Goal: Information Seeking & Learning: Compare options

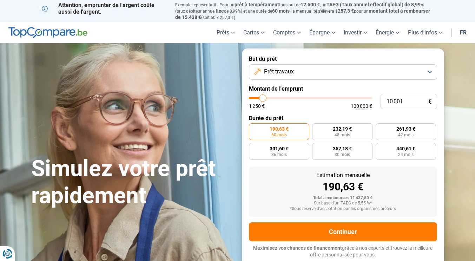
type input "53 000"
type input "53000"
type input "92 500"
type input "92500"
type input "100 000"
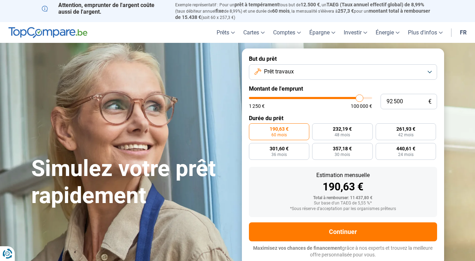
type input "100000"
type input "91 750"
type input "91750"
type input "85 250"
type input "85250"
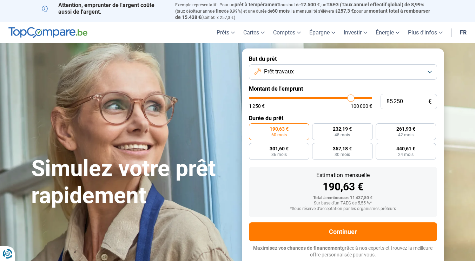
type input "63 500"
type input "63500"
type input "62 250"
type input "62250"
type input "61 500"
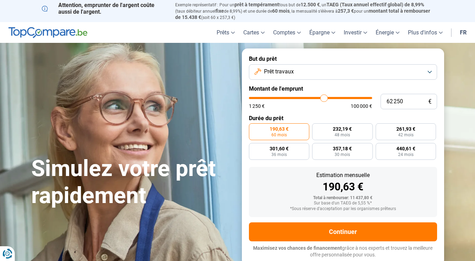
type input "61500"
type input "59 750"
type input "59750"
type input "54 000"
type input "54000"
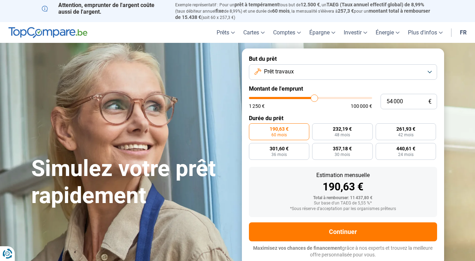
type input "50 500"
type input "50500"
type input "48 500"
type input "48500"
type input "47 750"
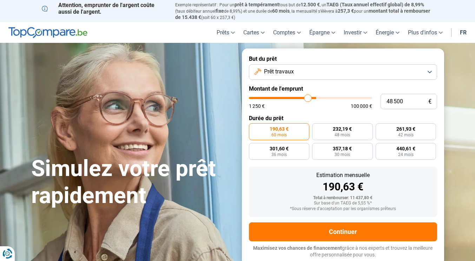
type input "47750"
type input "47 250"
type input "47250"
type input "46 750"
type input "46750"
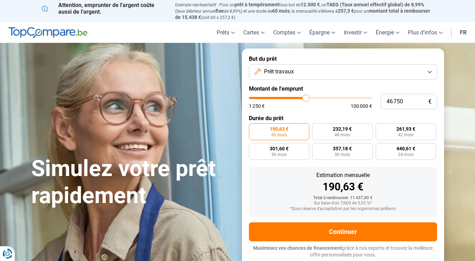
type input "46 500"
type input "46500"
type input "38 750"
type input "38750"
type input "36 500"
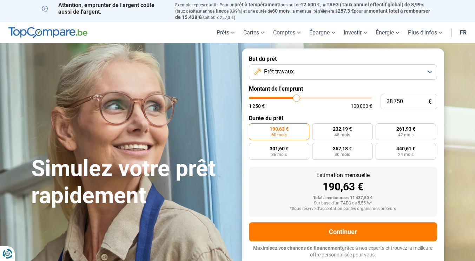
type input "36500"
type input "35 500"
type input "35500"
type input "34 250"
type input "34250"
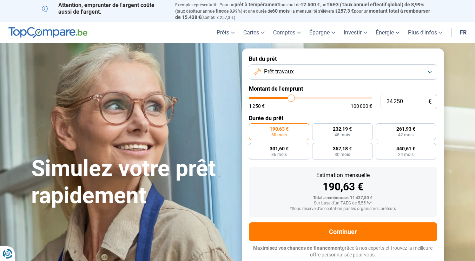
type input "30 750"
type input "30750"
type input "30 500"
type input "30500"
type input "30 000"
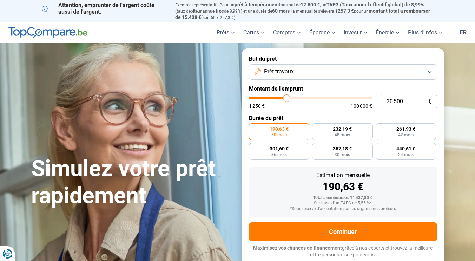
type input "30000"
type input "29 750"
type input "29750"
type input "29 500"
type input "29500"
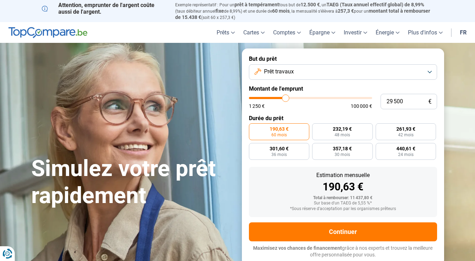
type input "29 000"
type input "29000"
type input "28 750"
type input "28750"
type input "28 000"
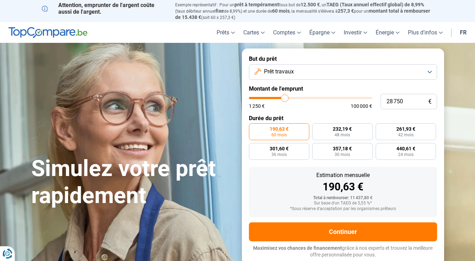
type input "28000"
type input "27 500"
type input "27500"
type input "27 250"
type input "27250"
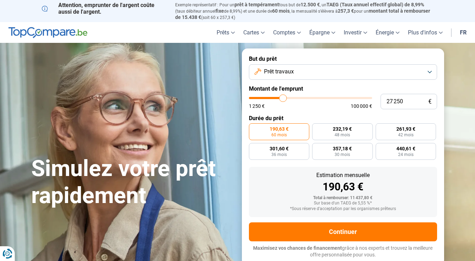
type input "27 000"
type input "27000"
type input "26 750"
type input "26750"
type input "26 500"
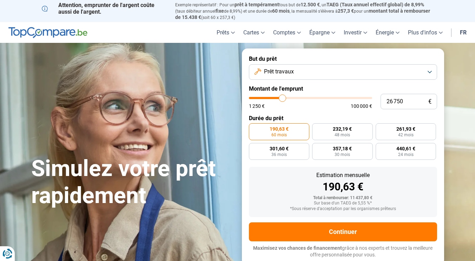
type input "26500"
type input "26 000"
type input "26000"
type input "25 750"
type input "25750"
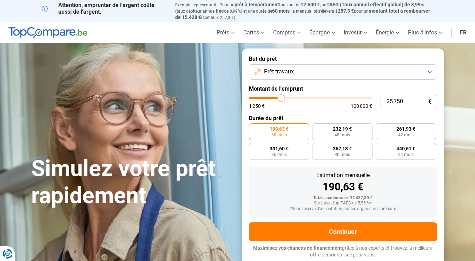
type input "25 500"
type input "25500"
type input "25 250"
type input "25250"
type input "25 000"
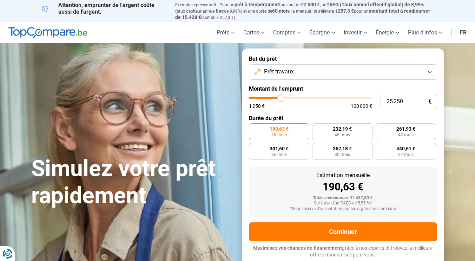
type input "25000"
type input "24 750"
type input "24750"
type input "24 500"
type input "24500"
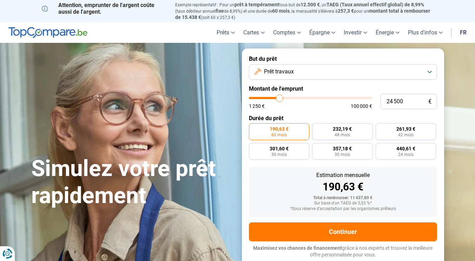
type input "24 250"
type input "24250"
type input "24 000"
type input "24000"
type input "23 500"
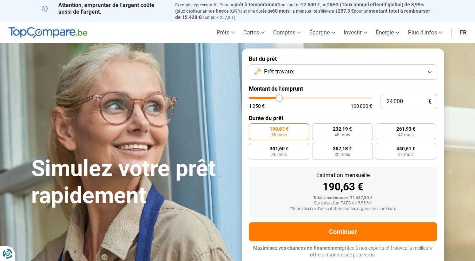
type input "23500"
type input "23 000"
type input "23000"
type input "22 500"
type input "22500"
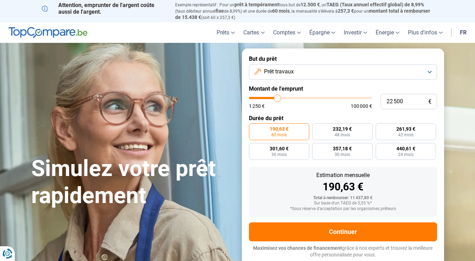
type input "22 250"
type input "22250"
type input "22 000"
type input "22000"
type input "21 500"
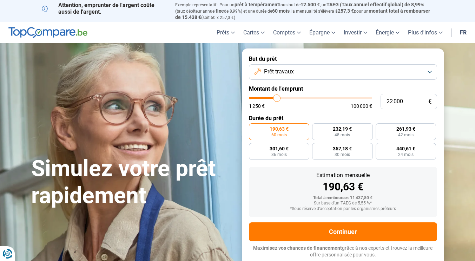
type input "21500"
type input "21 250"
type input "21250"
type input "21 000"
type input "21000"
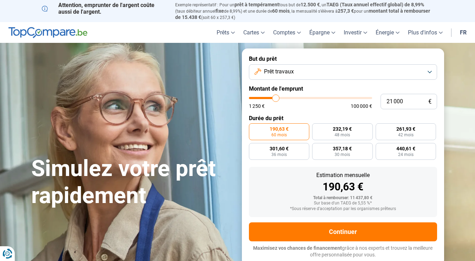
type input "20 750"
type input "20750"
type input "20 250"
type input "20250"
type input "20 000"
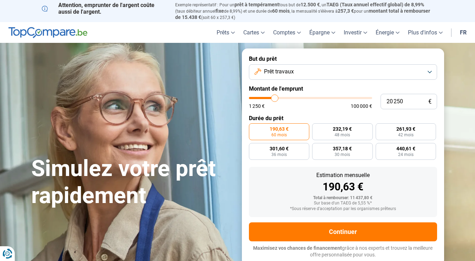
type input "20000"
type input "19 750"
type input "19750"
type input "19 500"
type input "19500"
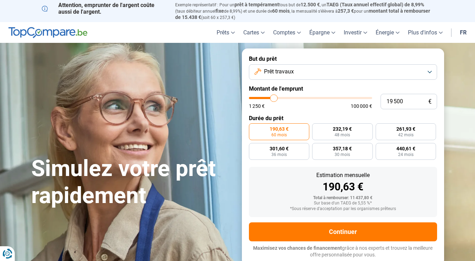
type input "19 250"
type input "19250"
type input "18 750"
type input "18750"
type input "18 500"
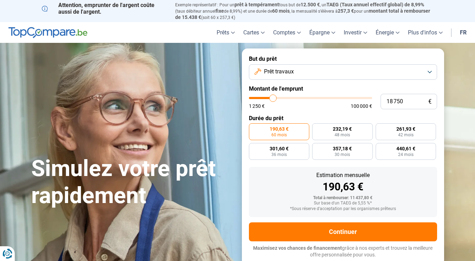
type input "18500"
type input "18 250"
type input "18250"
type input "18 000"
type input "18000"
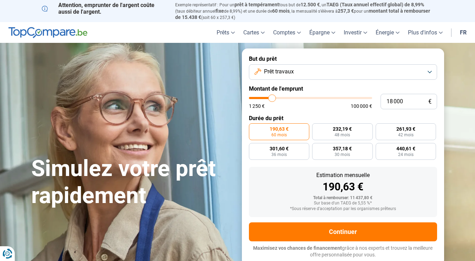
type input "17 750"
type input "17750"
type input "17 250"
type input "17250"
type input "17 000"
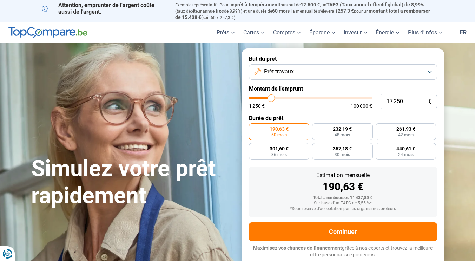
type input "17000"
type input "16 750"
type input "16750"
type input "16 500"
type input "16500"
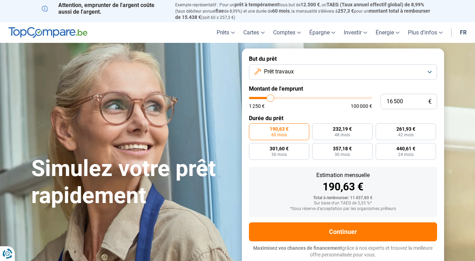
type input "16 250"
type input "16250"
type input "16 000"
type input "16000"
type input "15 750"
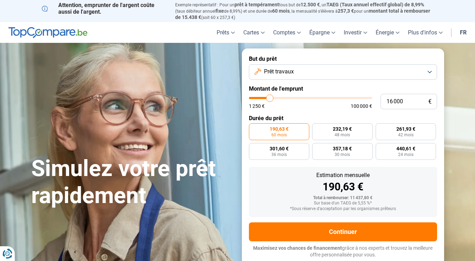
type input "15750"
type input "15 250"
type input "15250"
type input "15 000"
type input "15000"
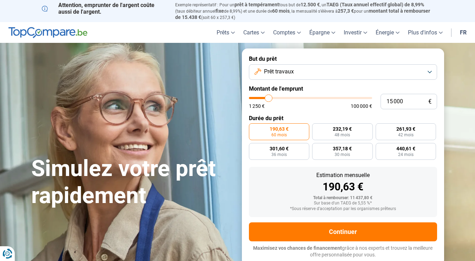
type input "14 250"
type input "14250"
type input "14 750"
type input "14750"
type input "15 000"
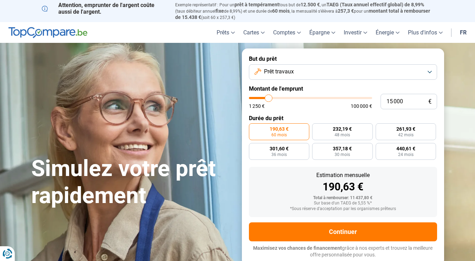
drag, startPoint x: 262, startPoint y: 97, endPoint x: 269, endPoint y: 93, distance: 7.6
type input "15000"
click at [269, 97] on input "range" at bounding box center [310, 98] width 123 height 2
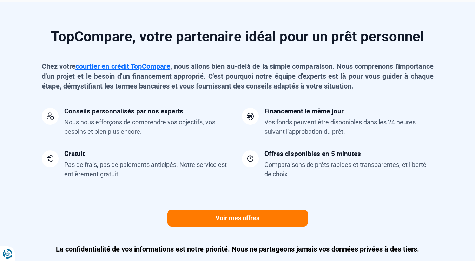
scroll to position [561, 0]
